Goal: Book appointment/travel/reservation

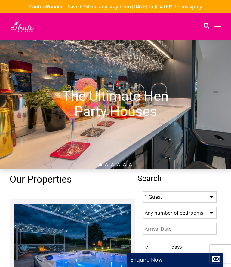
click at [208, 199] on select "1 Guest 2 Guests 3 Guests 4 Guests 5 Guests 6 Guests 7 Guests 8 Guests 9 Guests…" at bounding box center [180, 197] width 74 height 11
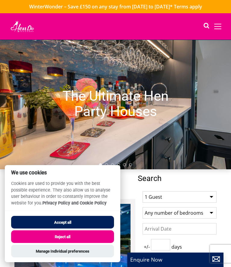
click at [209, 196] on select "1 Guest 2 Guests 3 Guests 4 Guests 5 Guests 6 Guests 7 Guests 8 Guests 9 Guests…" at bounding box center [180, 197] width 74 height 11
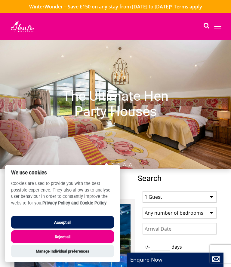
select select "5"
click at [95, 223] on button "Accept all" at bounding box center [62, 222] width 103 height 13
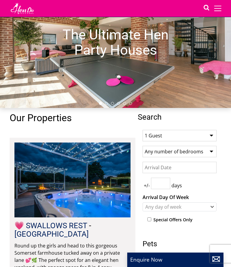
click at [200, 165] on input "Date" at bounding box center [180, 167] width 74 height 11
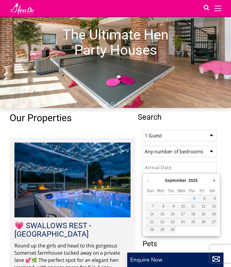
scroll to position [51, 0]
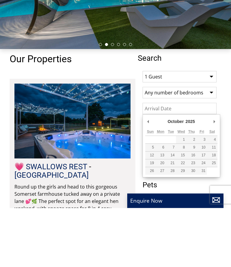
type input "[DATE]"
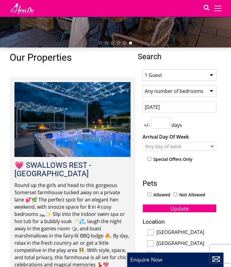
scroll to position [112, 0]
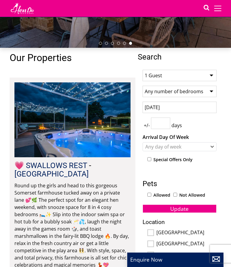
click at [164, 126] on input "number" at bounding box center [160, 123] width 19 height 11
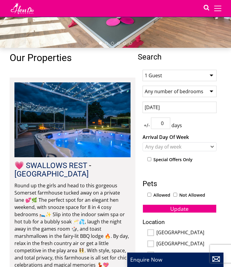
type input "0"
click at [212, 146] on icon "Combobox" at bounding box center [212, 147] width 3 height 4
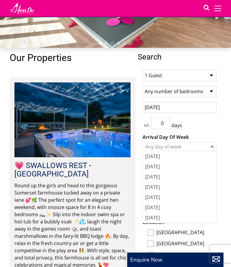
click at [160, 196] on div "[DATE]" at bounding box center [179, 197] width 73 height 10
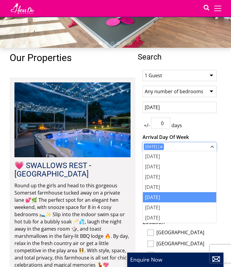
click at [213, 145] on div "[DATE]" at bounding box center [180, 146] width 74 height 9
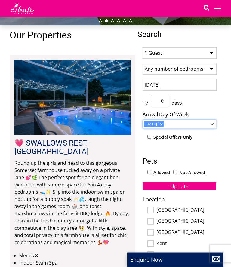
scroll to position [135, 0]
click at [213, 217] on div "Location [GEOGRAPHIC_DATA] [GEOGRAPHIC_DATA] [GEOGRAPHIC_DATA][PERSON_NAME][GEO…" at bounding box center [180, 239] width 74 height 85
click at [198, 187] on button "Update" at bounding box center [180, 186] width 74 height 8
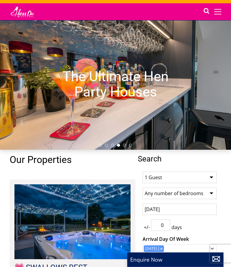
scroll to position [0, 0]
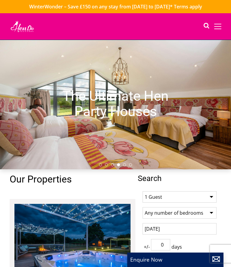
click at [211, 196] on select "1 Guest 2 Guests 3 Guests 4 Guests 5 Guests 6 Guests 7 Guests 8 Guests 9 Guests…" at bounding box center [180, 197] width 74 height 11
select select "5"
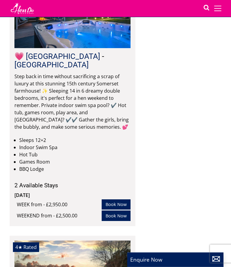
scroll to position [1689, 0]
